Goal: Information Seeking & Learning: Understand process/instructions

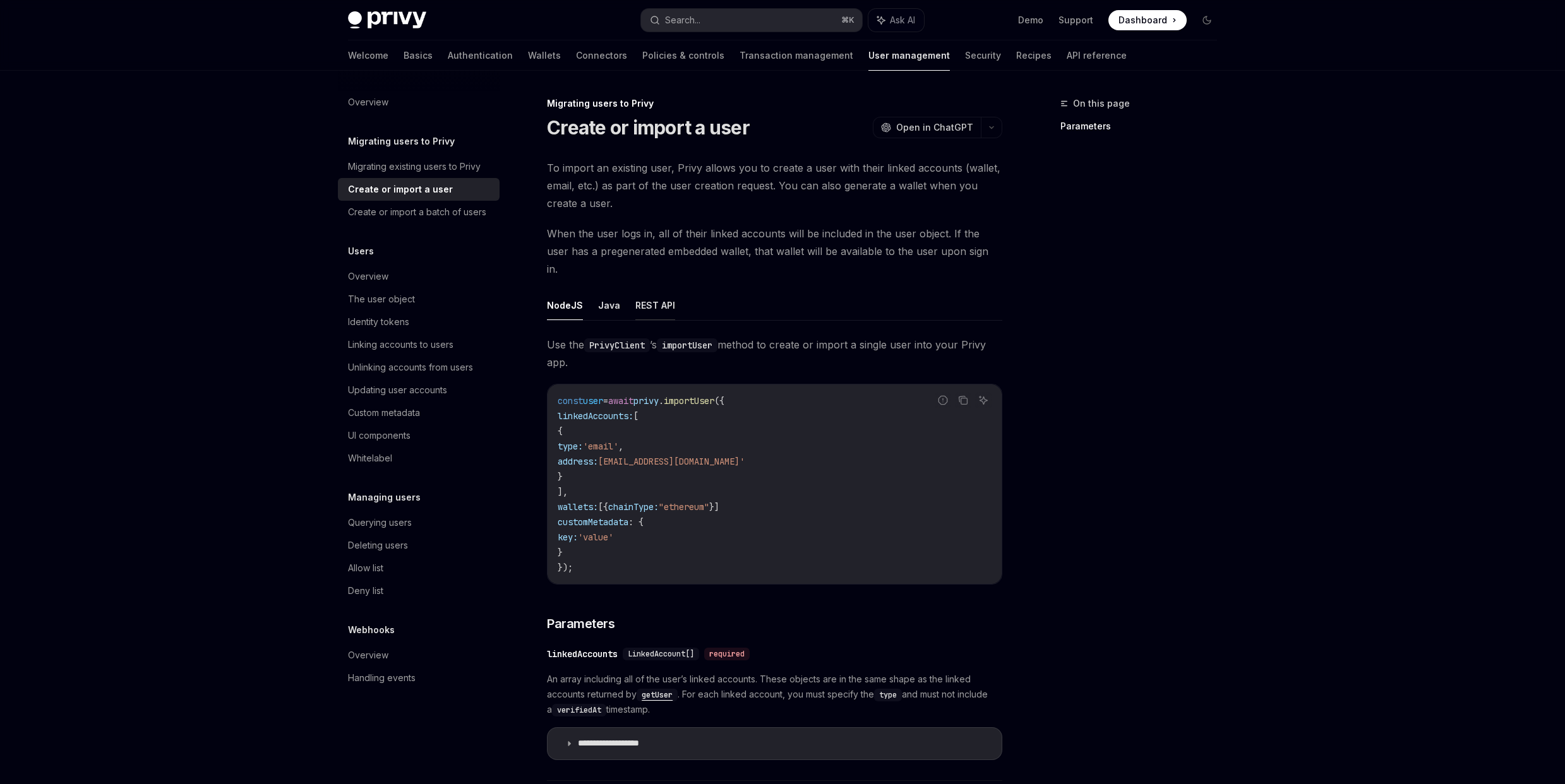
click at [663, 291] on button "REST API" at bounding box center [655, 305] width 40 height 30
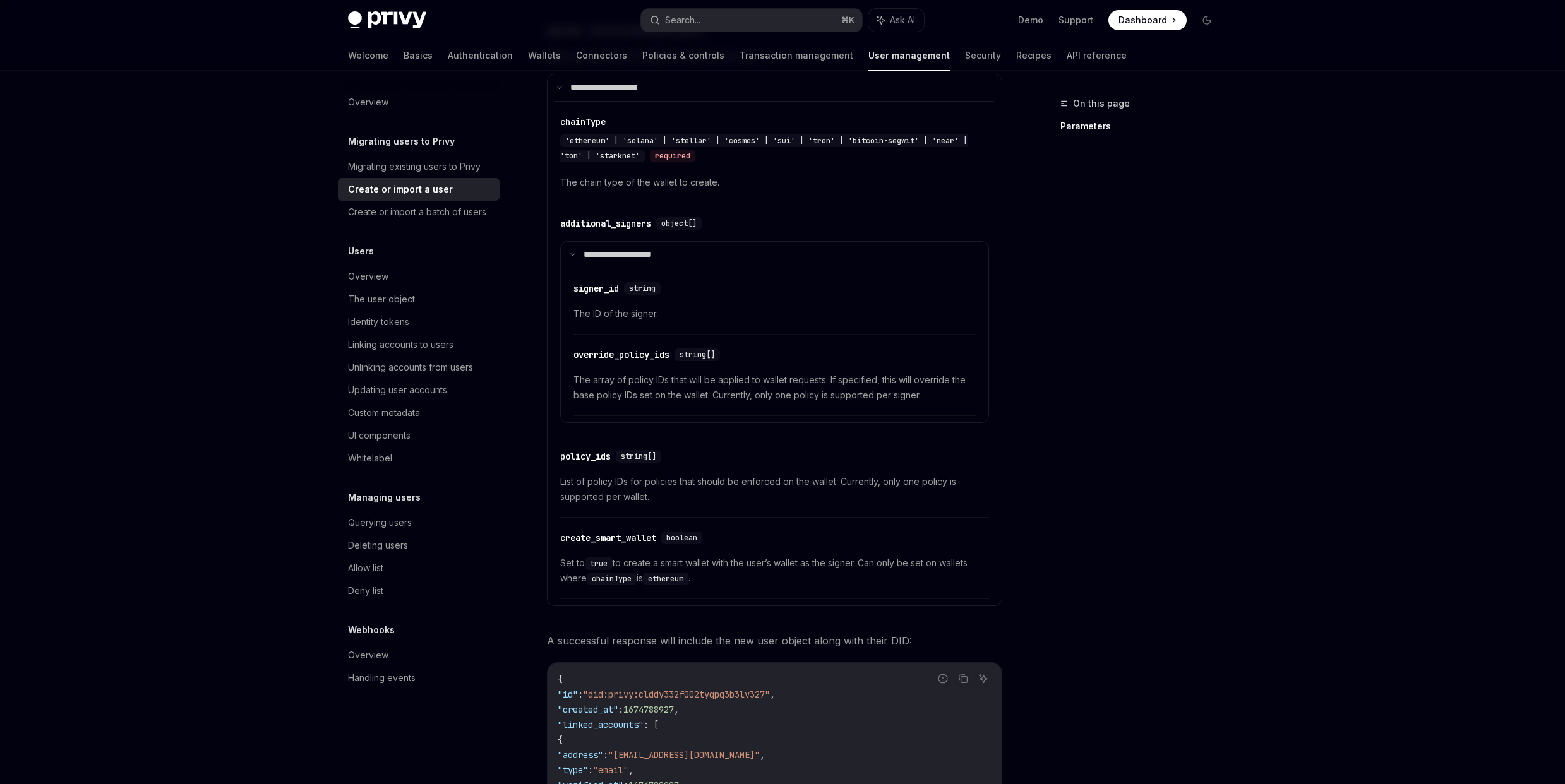
scroll to position [942, 0]
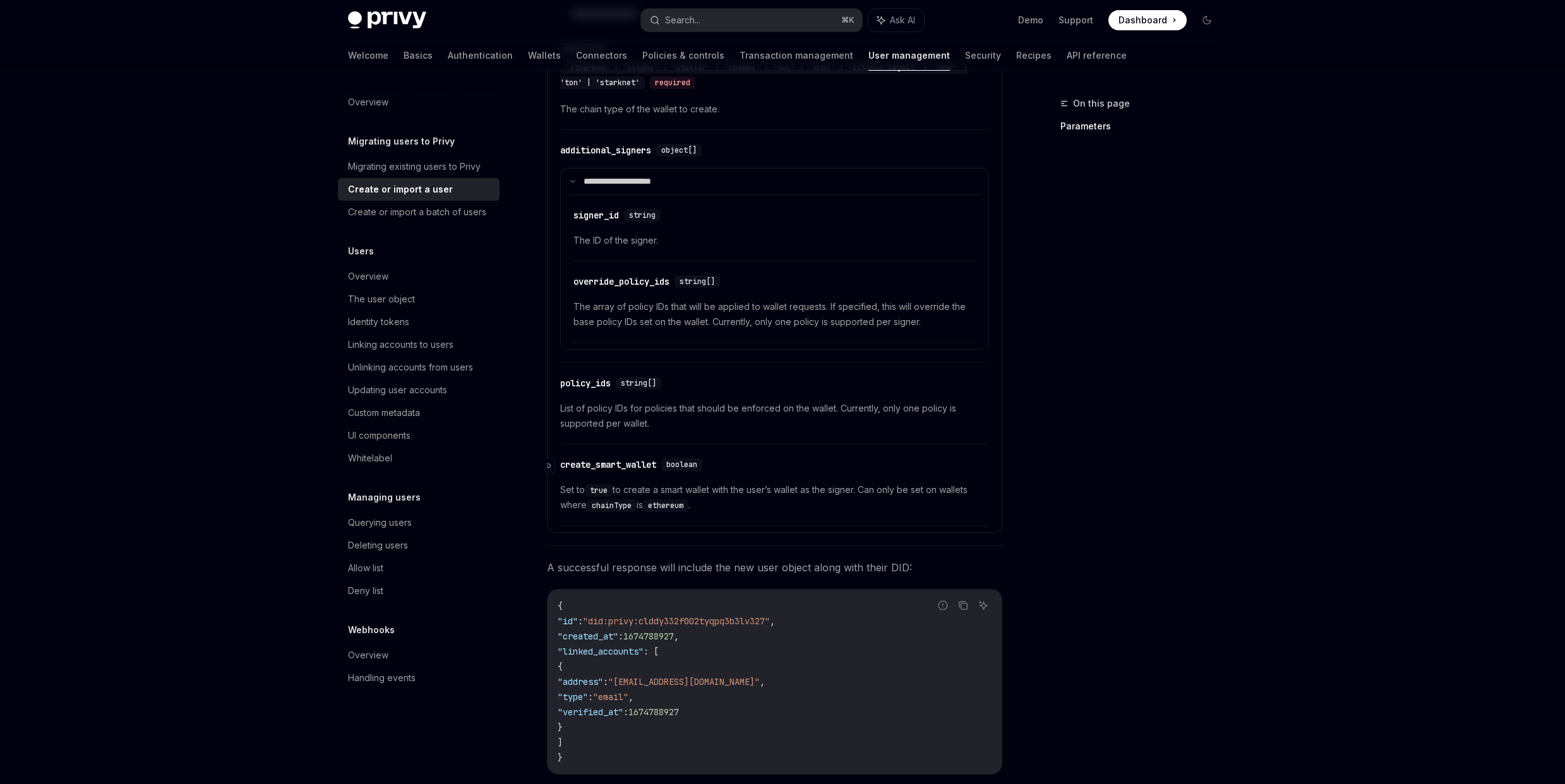
click at [591, 458] on div "create_smart_wallet" at bounding box center [608, 464] width 96 height 12
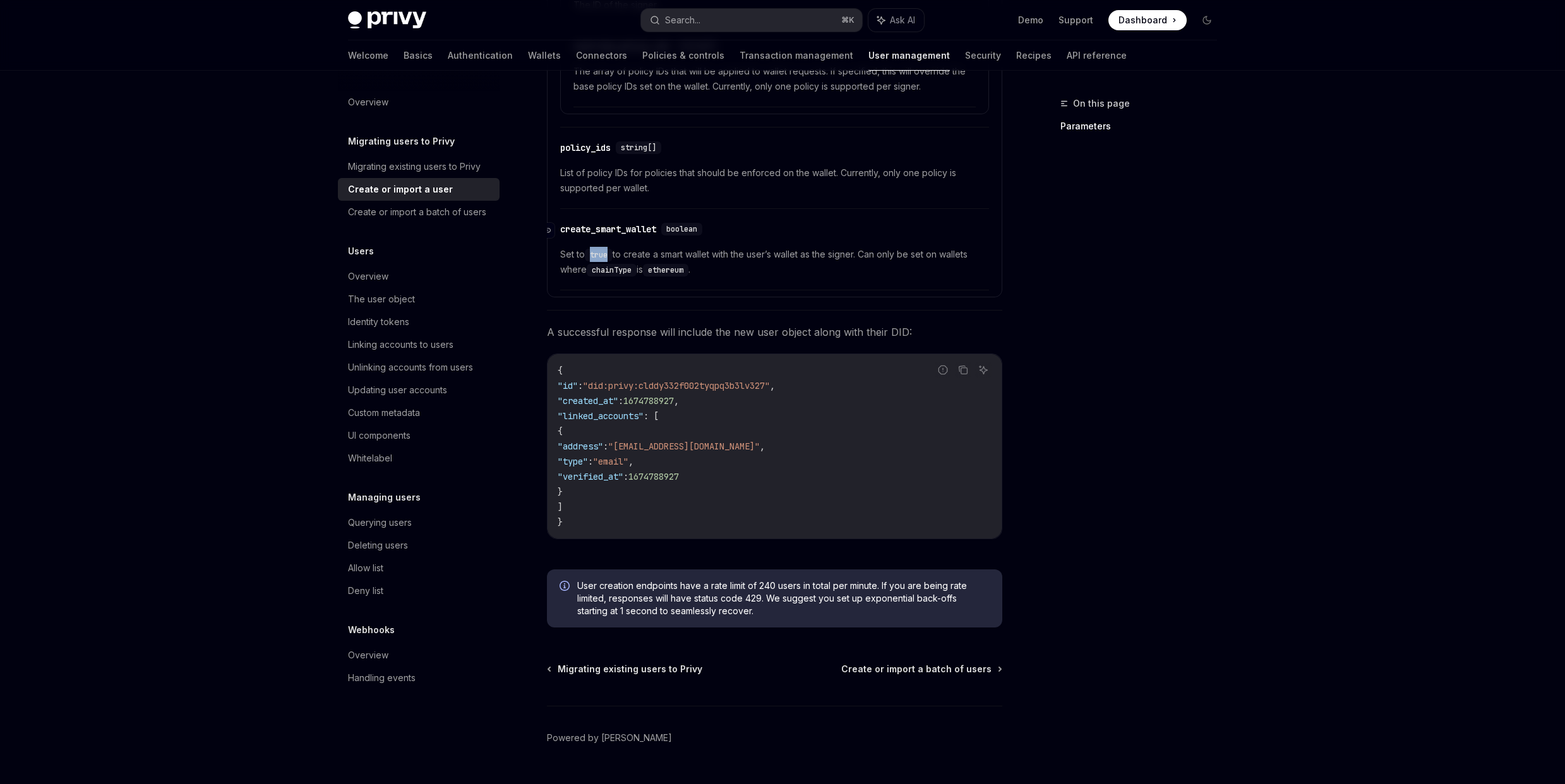
scroll to position [1190, 0]
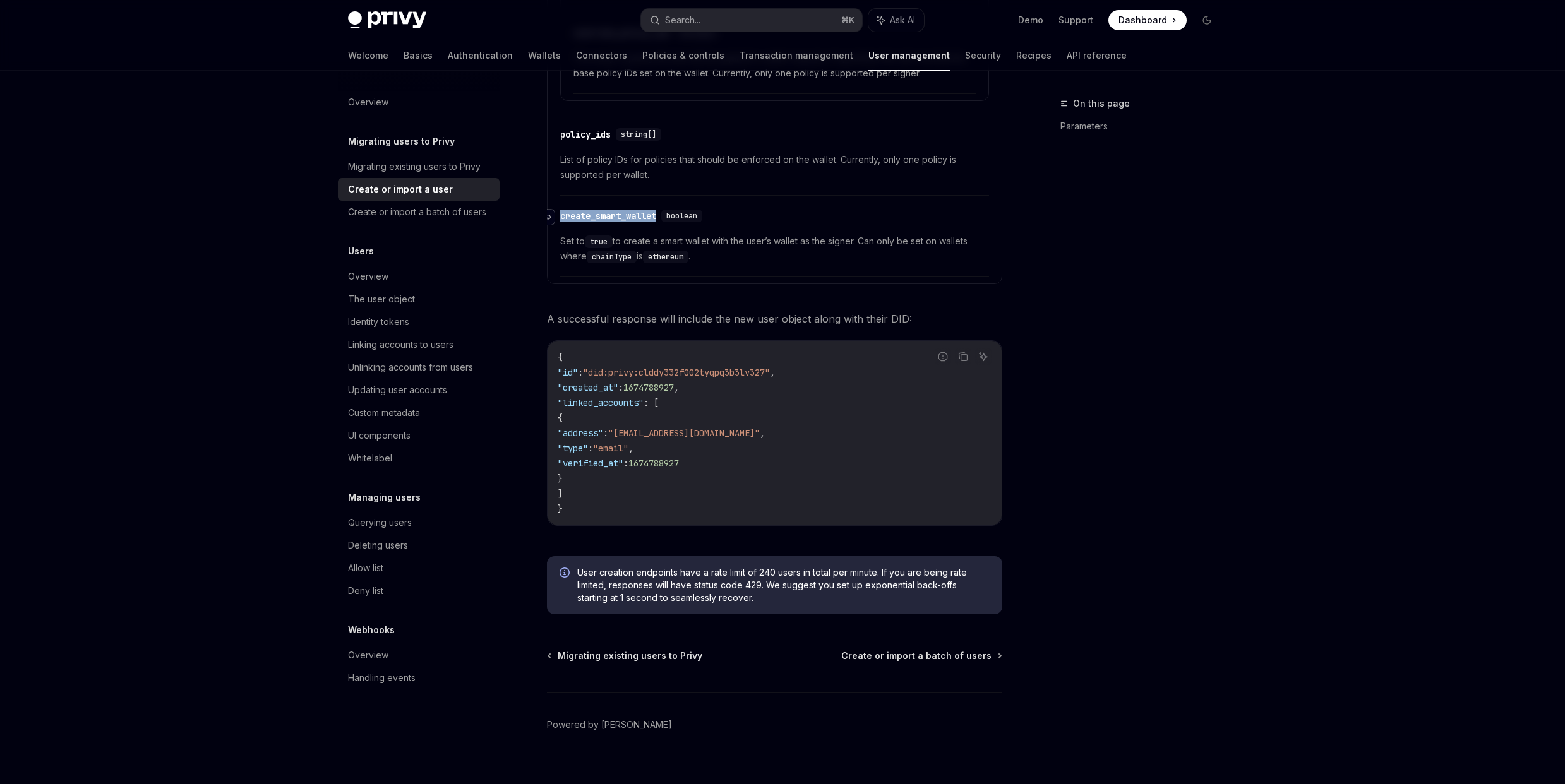
drag, startPoint x: 661, startPoint y: 197, endPoint x: 552, endPoint y: 195, distance: 109.0
click at [560, 210] on div "​ create_smart_wallet boolean" at bounding box center [634, 216] width 147 height 12
copy div "​ create_smart_wallet"
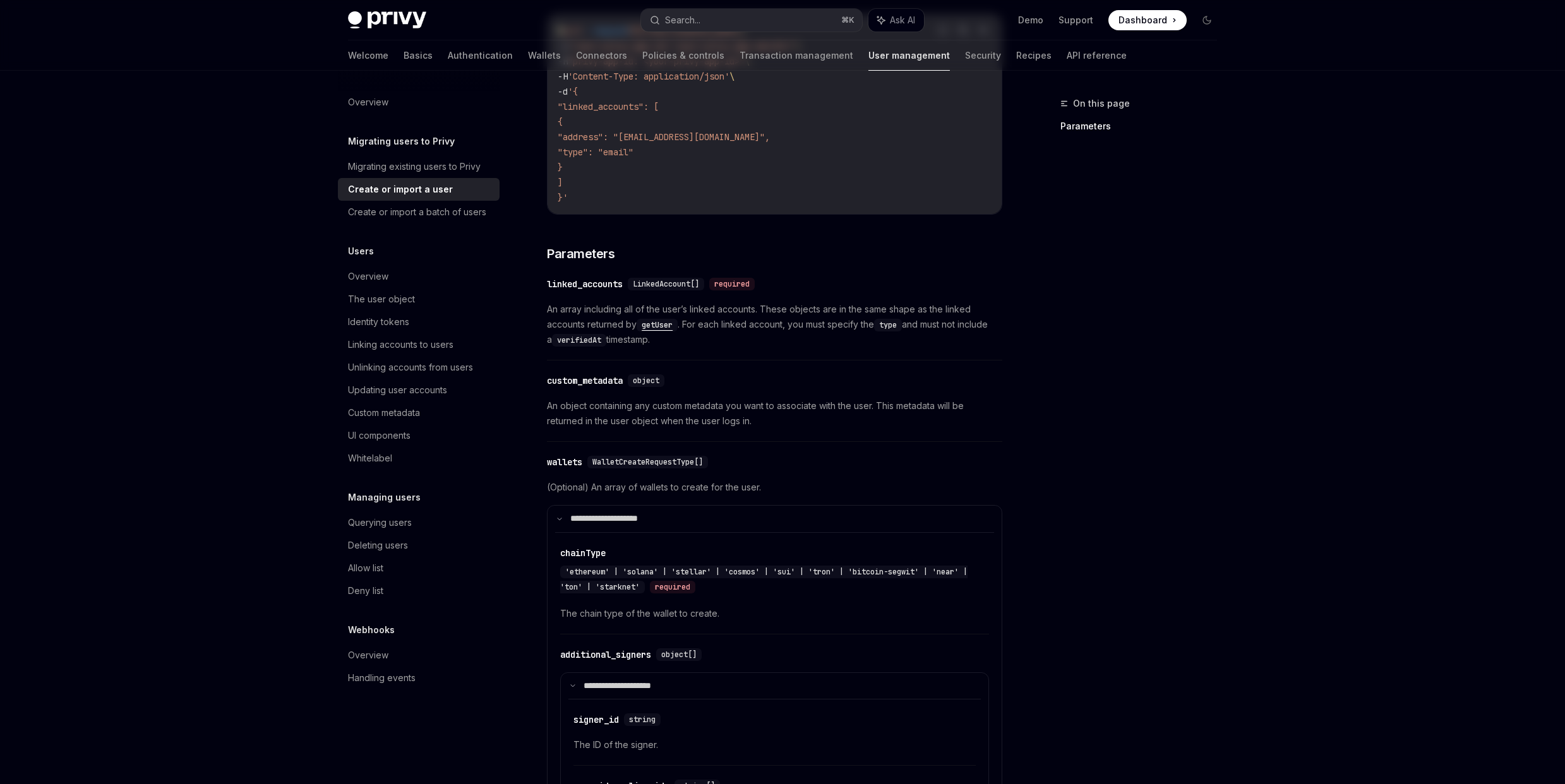
scroll to position [0, 0]
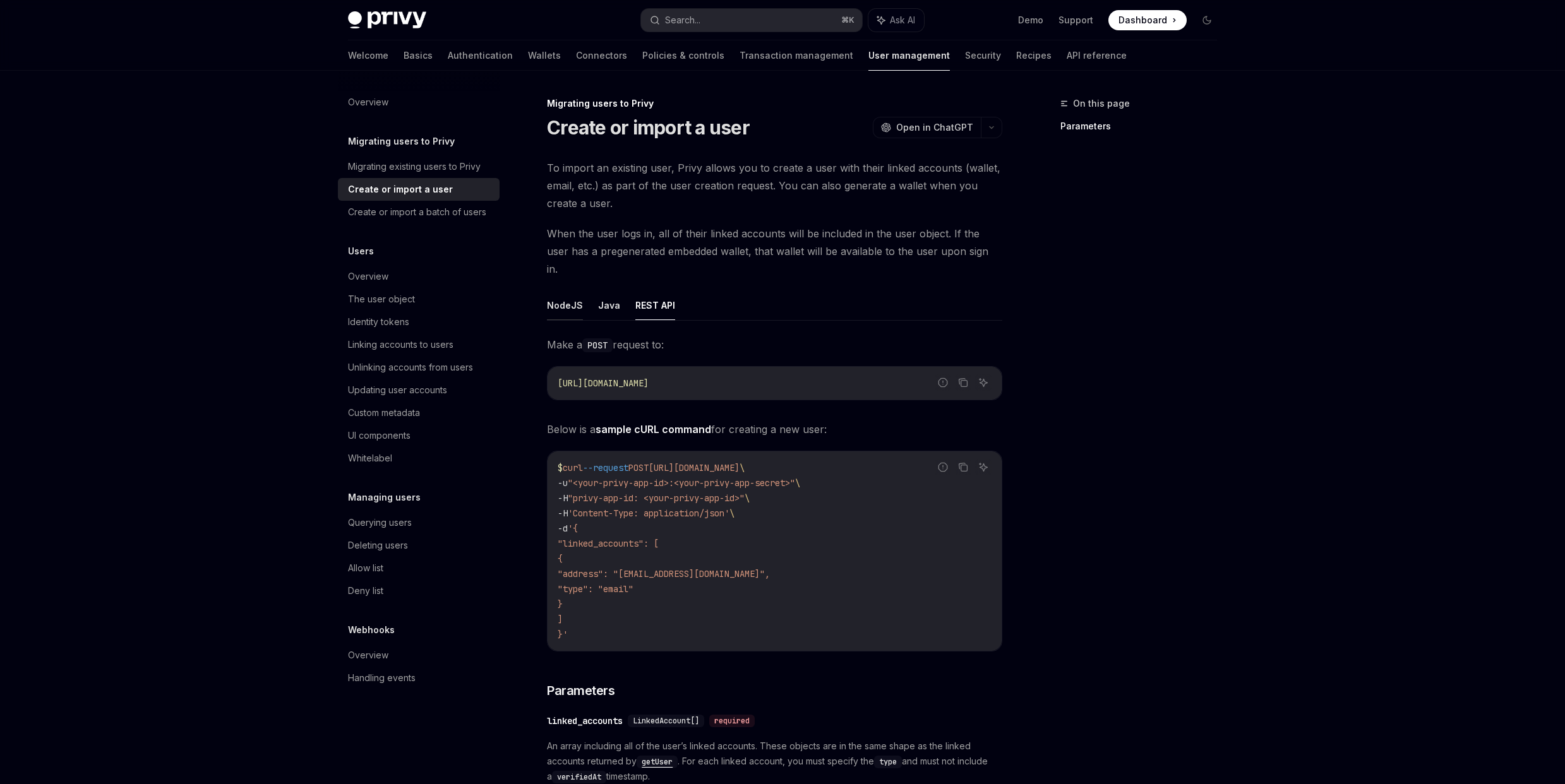
click at [561, 291] on button "NodeJS" at bounding box center [566, 305] width 36 height 30
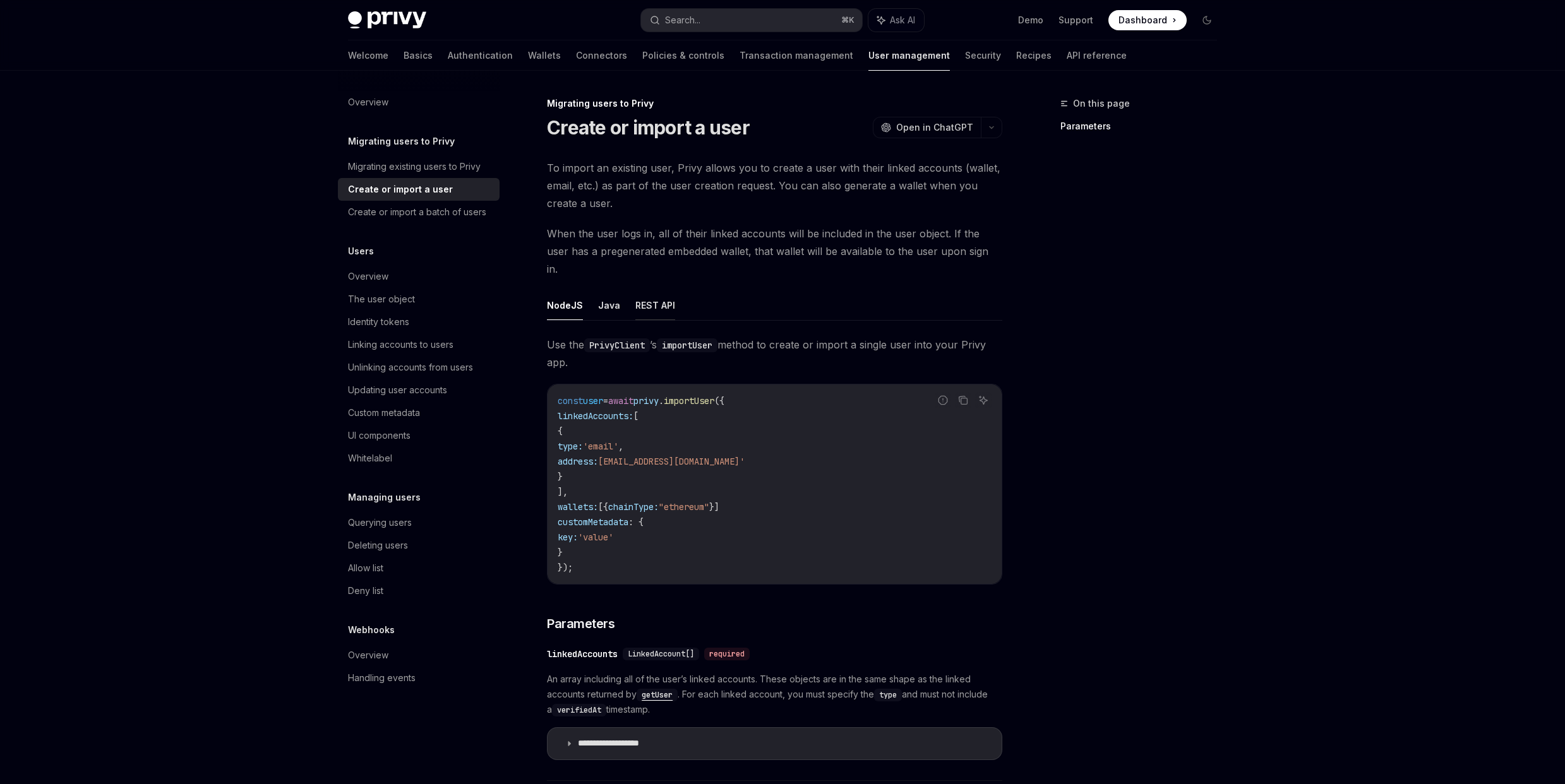
click at [635, 291] on button "REST API" at bounding box center [655, 305] width 40 height 30
type textarea "*"
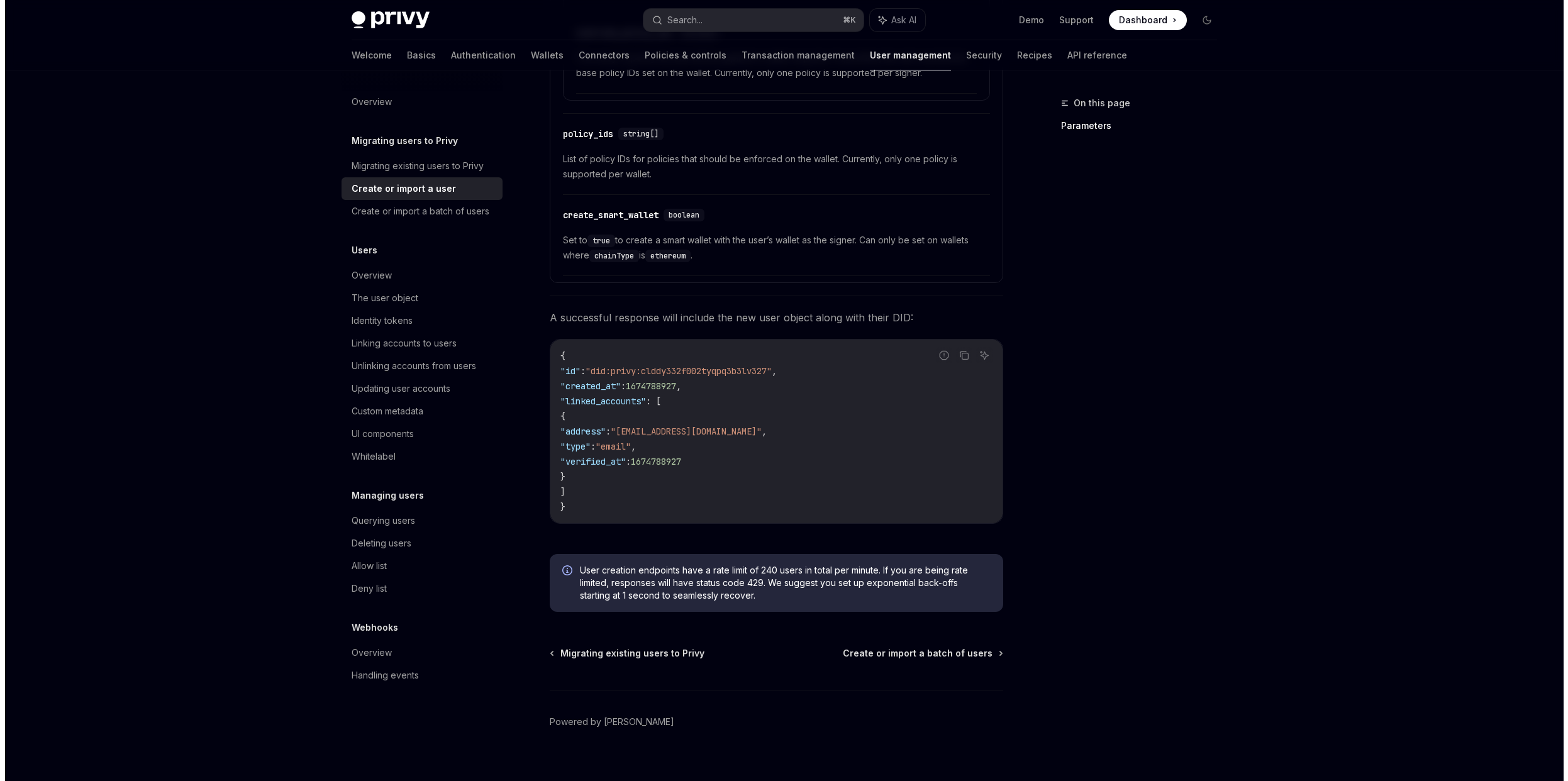
scroll to position [1165, 0]
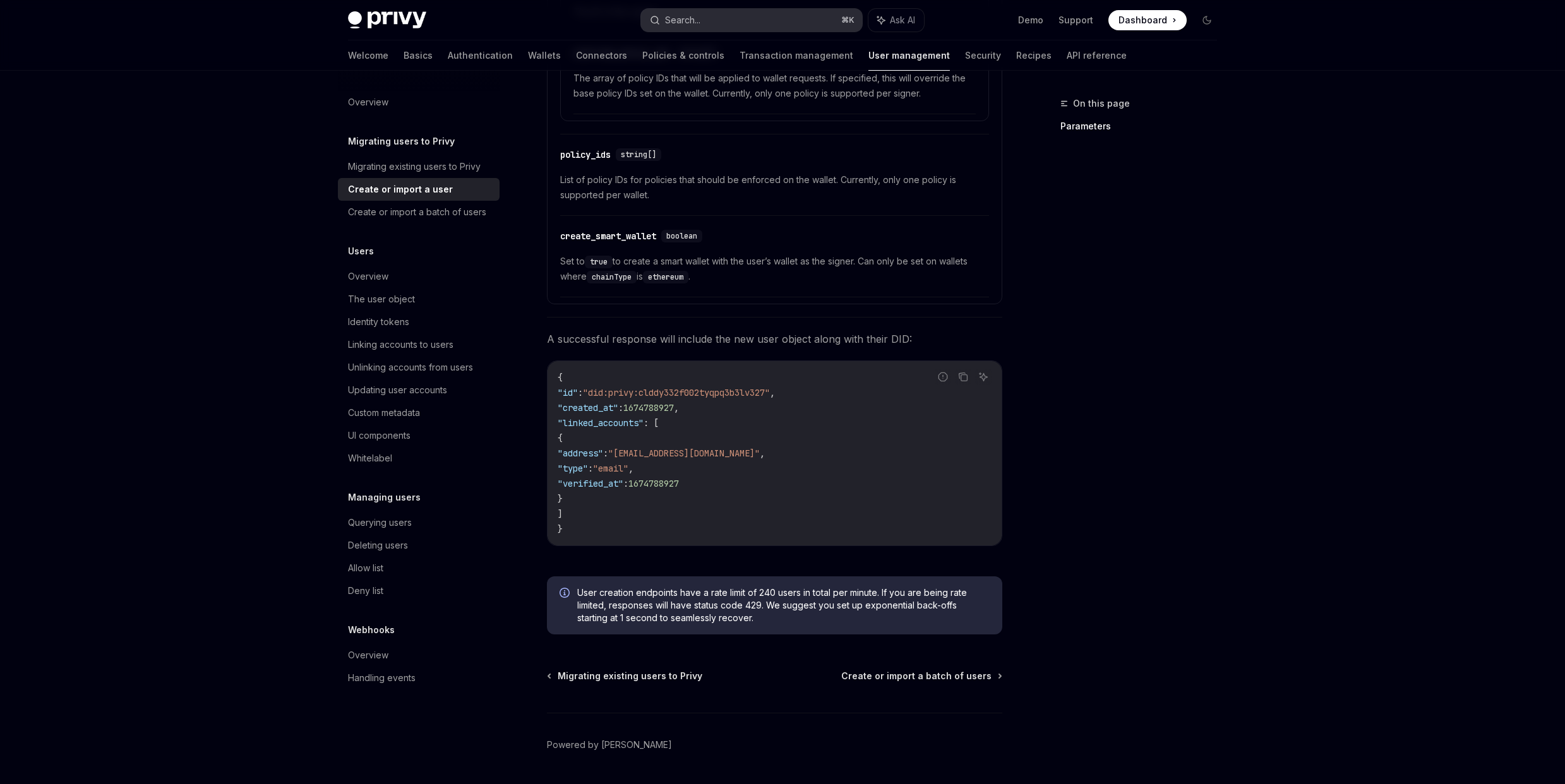
click at [697, 15] on div "Search..." at bounding box center [683, 20] width 36 height 15
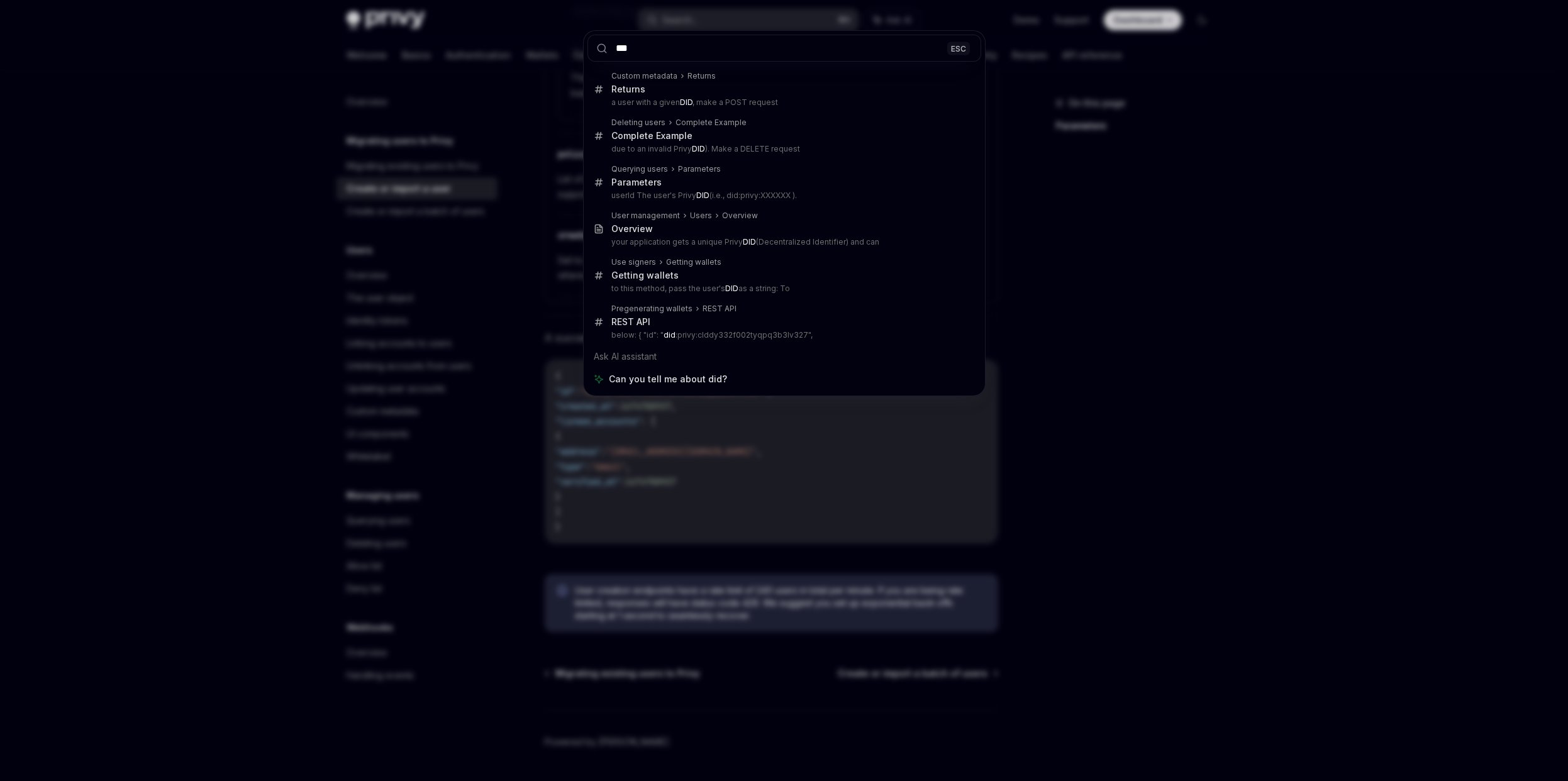
type input "***"
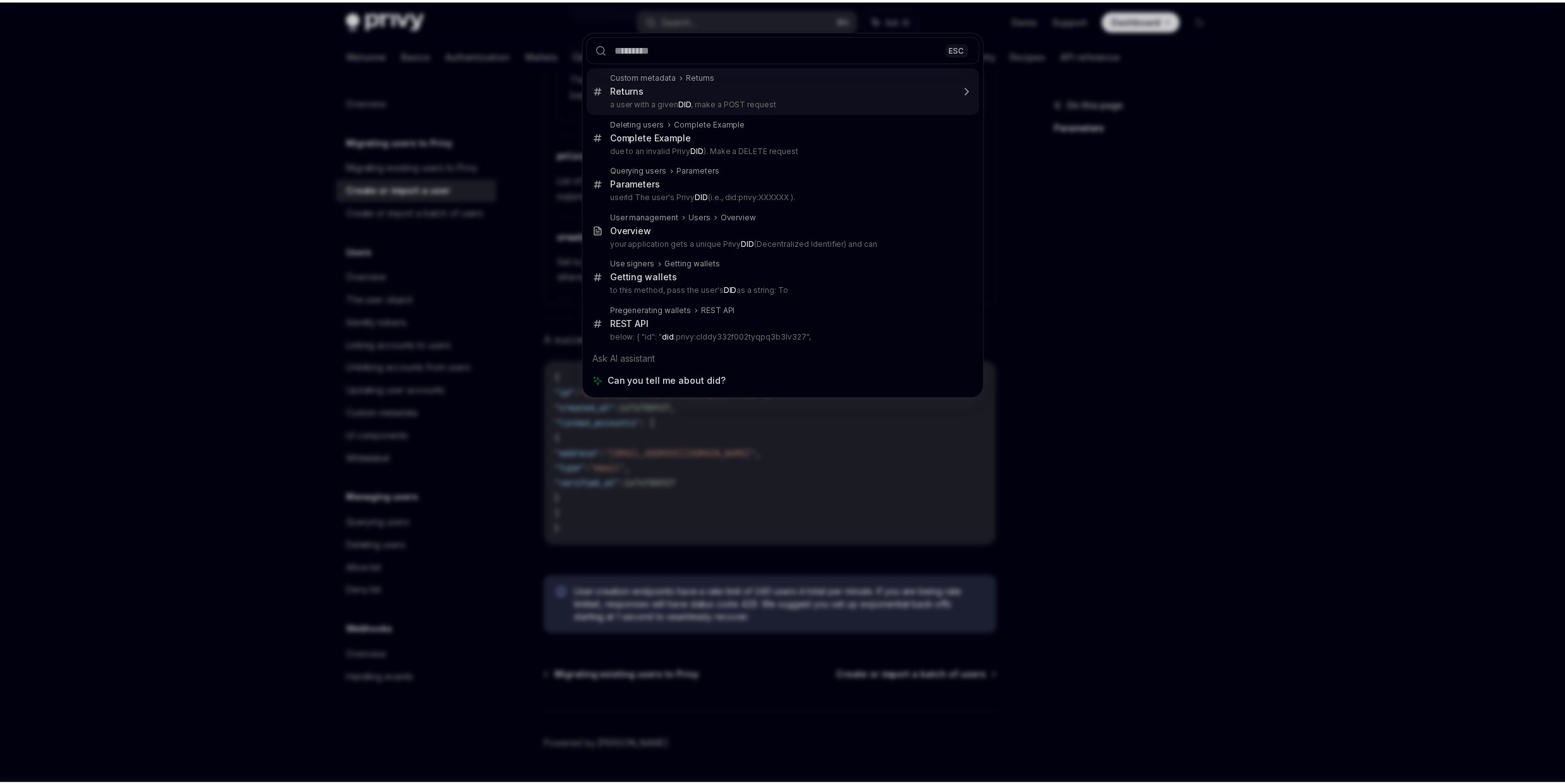
scroll to position [43, 0]
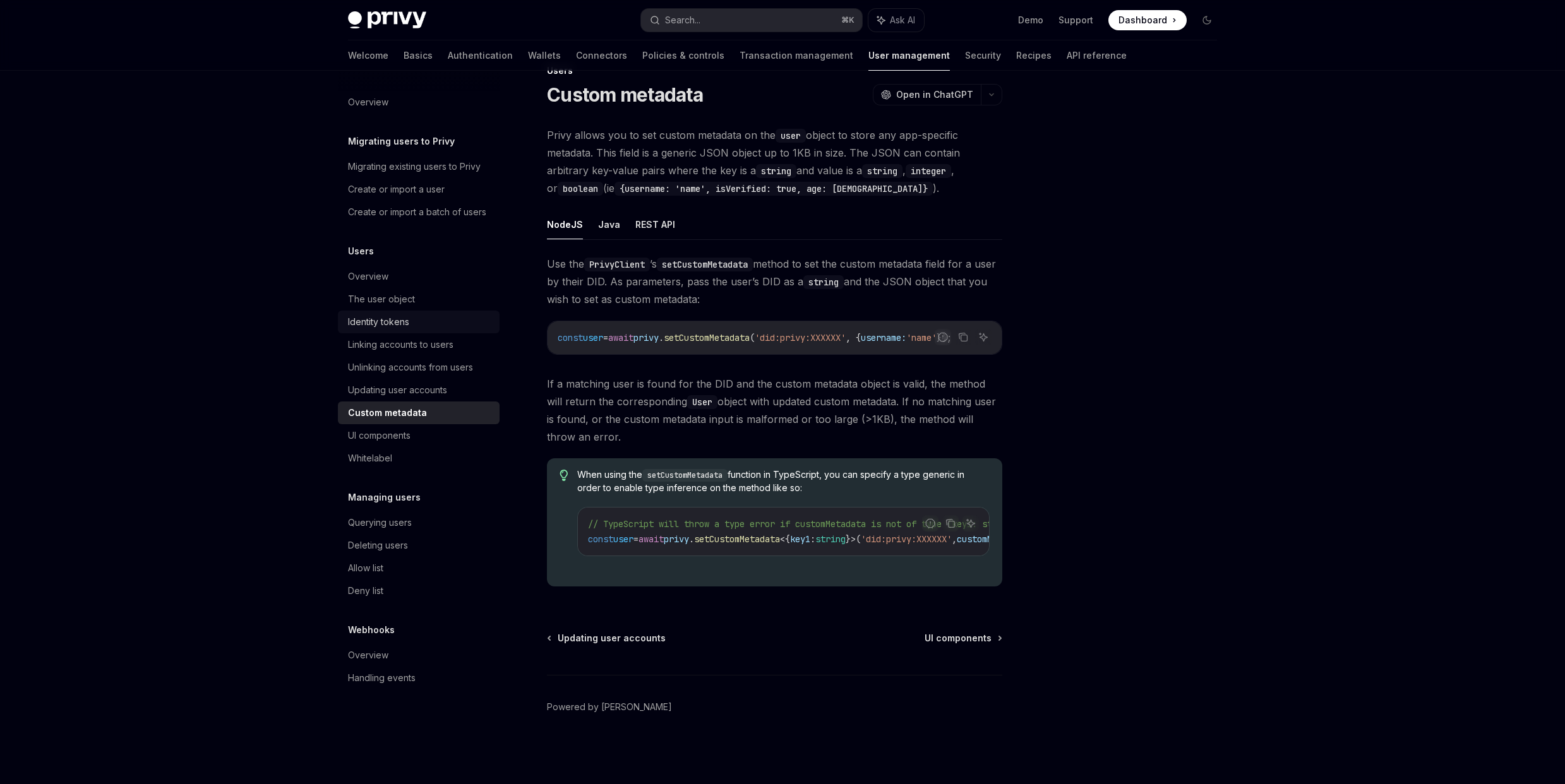
click at [377, 311] on link "Identity tokens" at bounding box center [419, 322] width 161 height 23
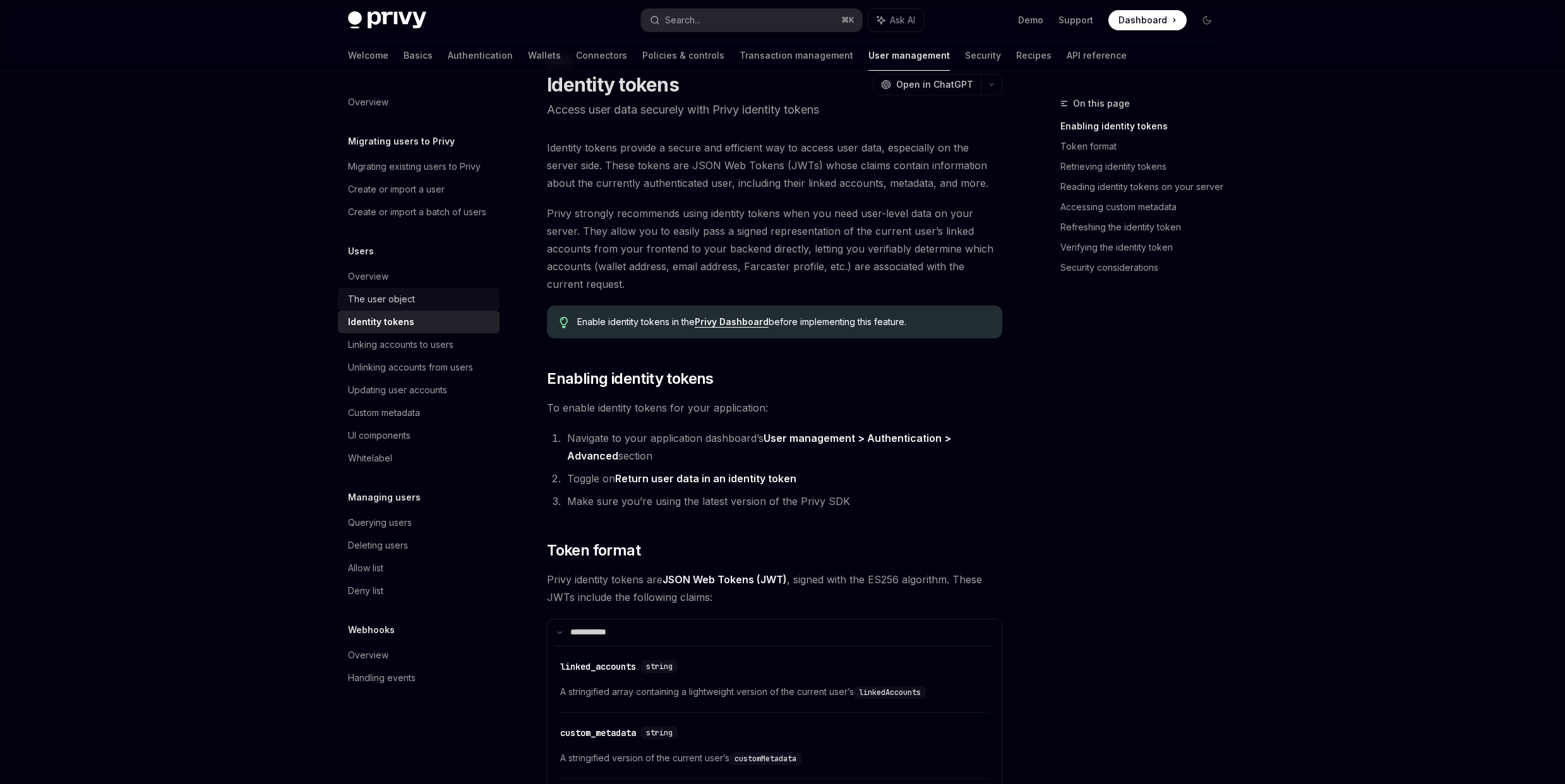
click at [379, 299] on div "The user object" at bounding box center [382, 299] width 67 height 15
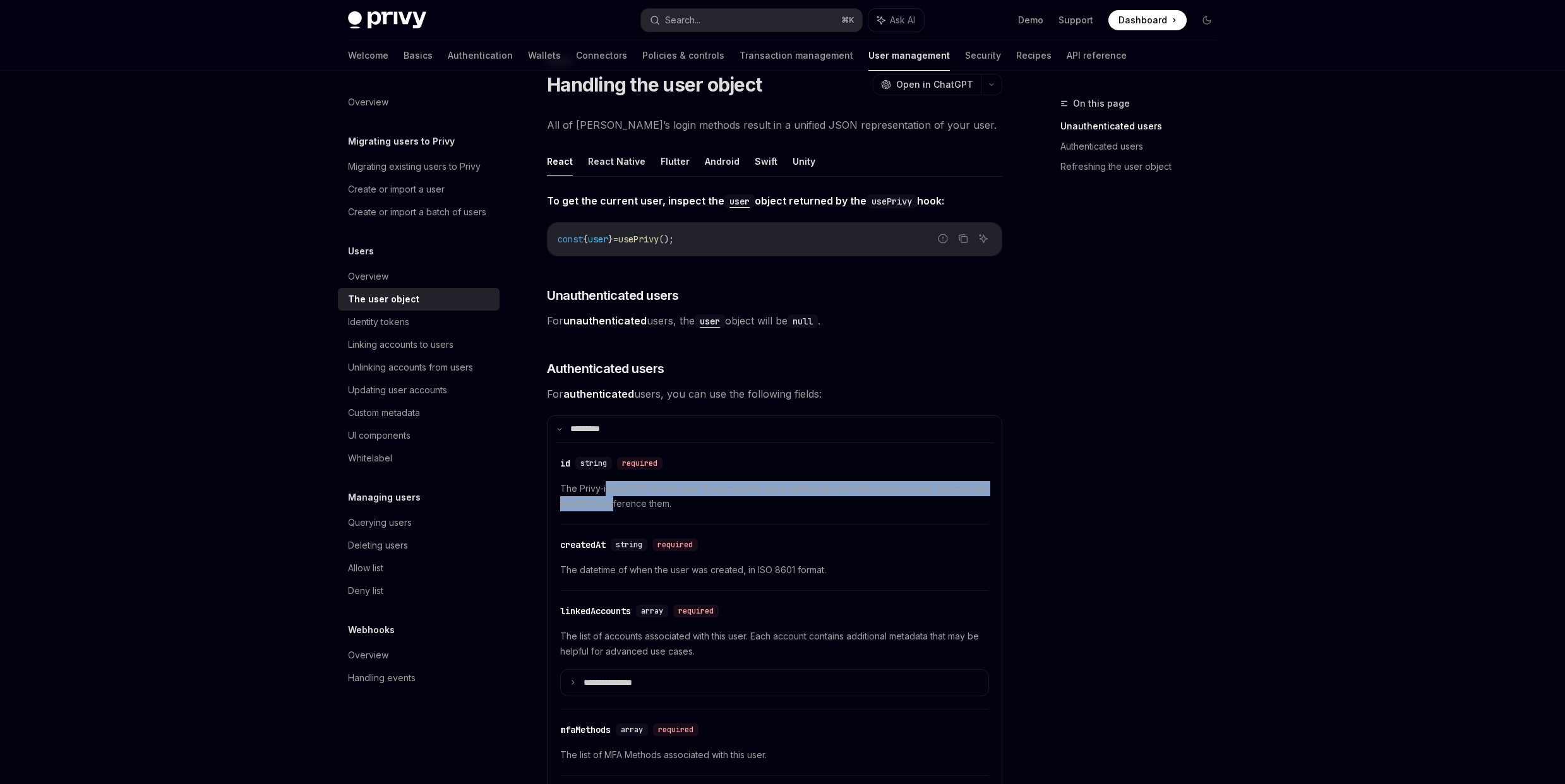
drag, startPoint x: 606, startPoint y: 488, endPoint x: 615, endPoint y: 501, distance: 15.8
click at [615, 501] on span "The Privy-issued DID for the user. If you need to store additional information …" at bounding box center [775, 496] width 429 height 31
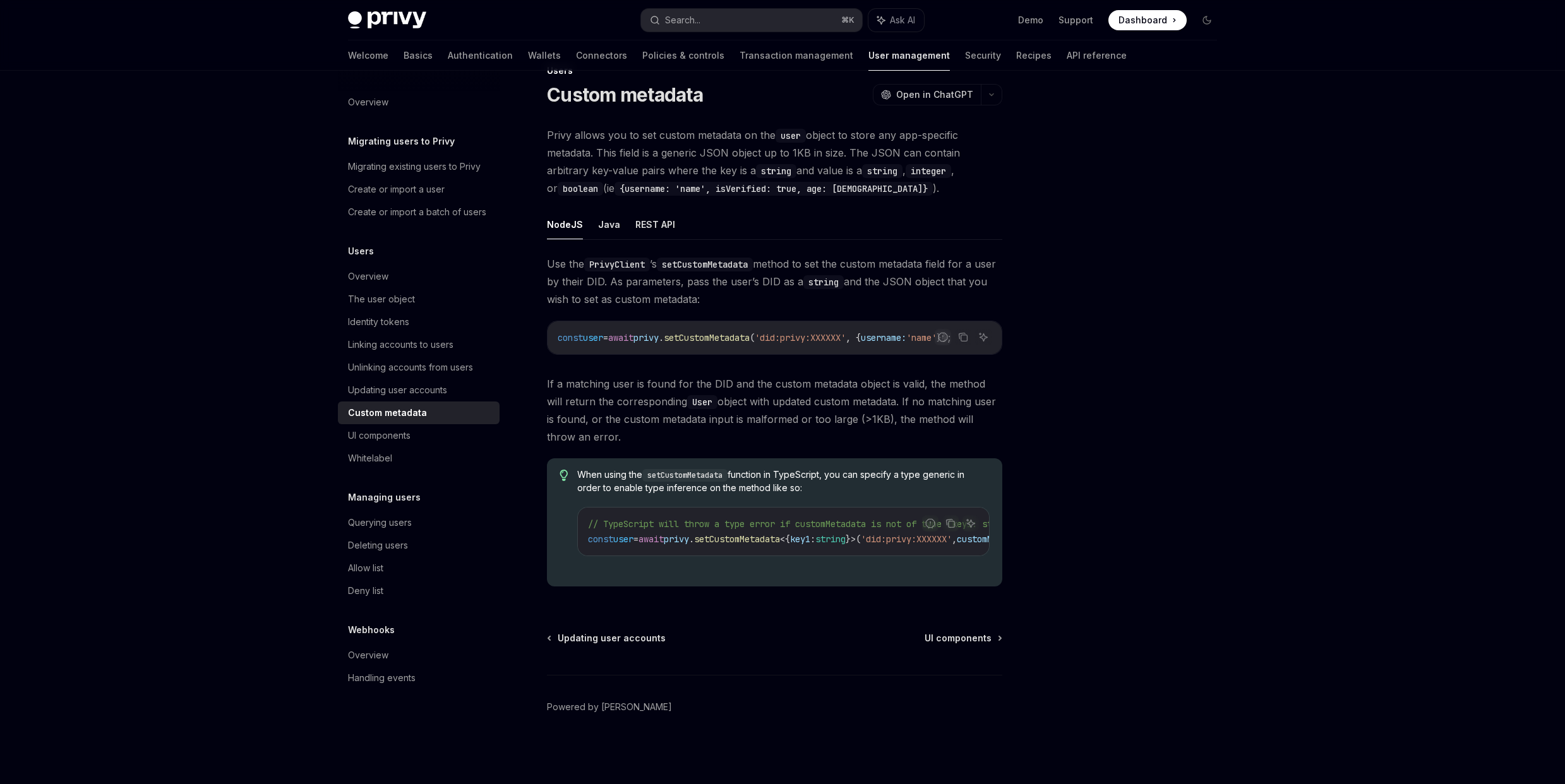
type textarea "*"
